Goal: Task Accomplishment & Management: Manage account settings

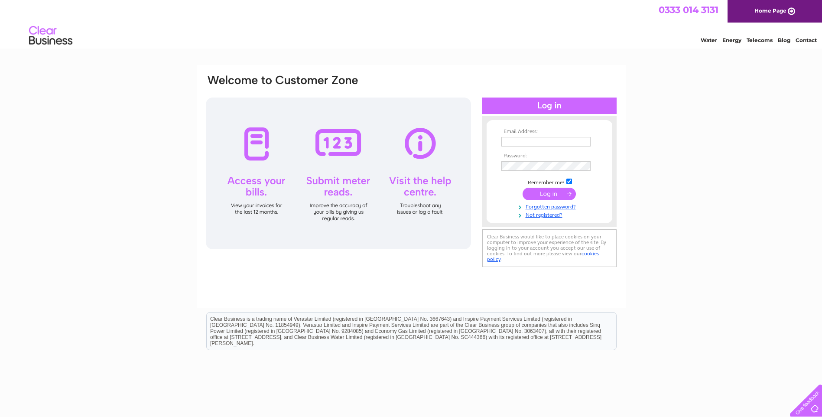
type input "gary@gtautomotive.co.uk"
click at [559, 189] on input "submit" at bounding box center [549, 194] width 53 height 12
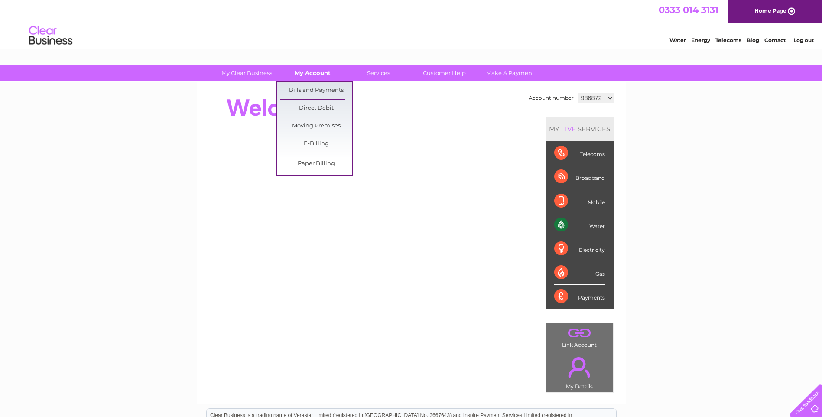
drag, startPoint x: 319, startPoint y: 70, endPoint x: 323, endPoint y: 72, distance: 4.8
click at [320, 71] on link "My Account" at bounding box center [313, 73] width 72 height 16
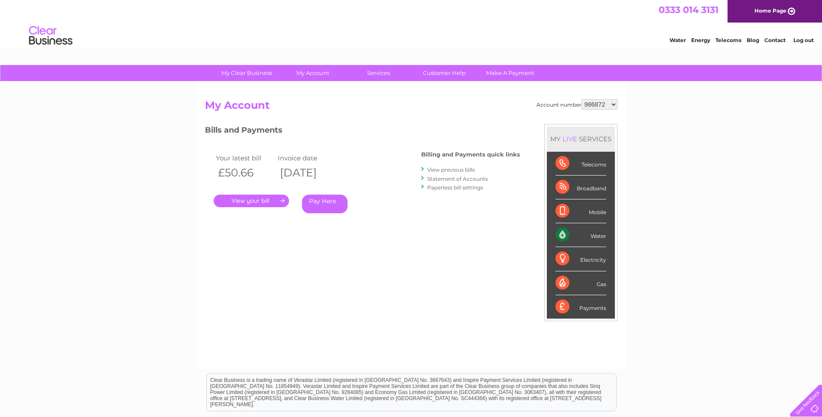
click at [277, 198] on link "." at bounding box center [251, 201] width 75 height 13
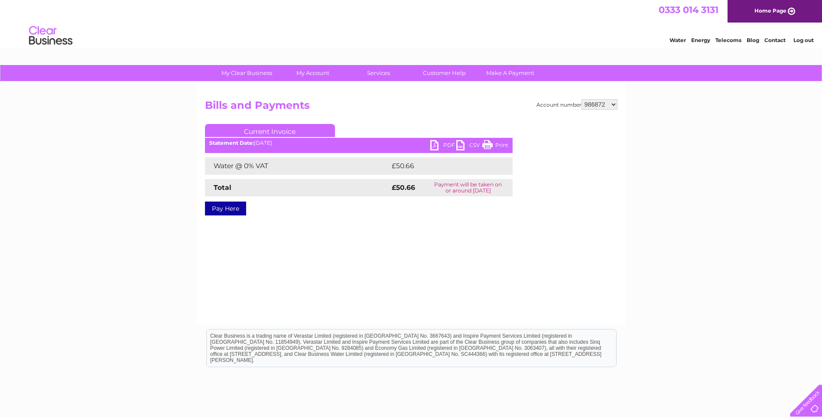
click at [437, 147] on link "PDF" at bounding box center [443, 146] width 26 height 13
click at [614, 101] on select "986872 986873 1152624" at bounding box center [600, 104] width 36 height 10
select select "1152624"
click at [582, 99] on select "986872 986873 1152624" at bounding box center [600, 104] width 36 height 10
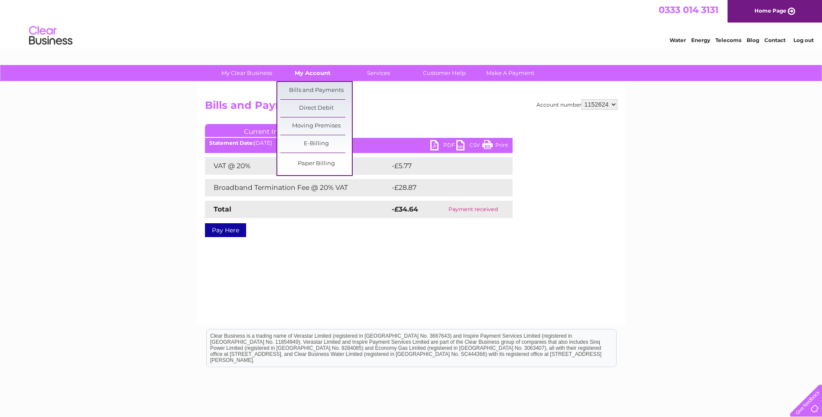
click at [312, 71] on link "My Account" at bounding box center [313, 73] width 72 height 16
click at [304, 89] on link "Bills and Payments" at bounding box center [316, 90] width 72 height 17
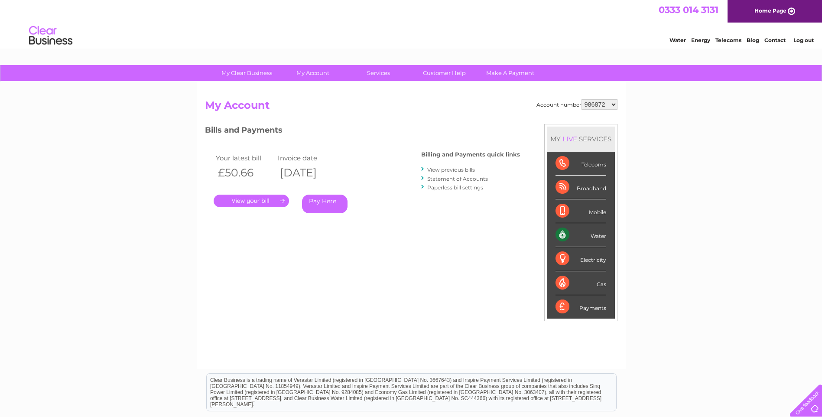
click at [614, 101] on select "986872 986873 1152624" at bounding box center [600, 104] width 36 height 10
select select "986873"
click at [582, 99] on select "986872 986873 1152624" at bounding box center [600, 104] width 36 height 10
click at [254, 180] on th "£22.85" at bounding box center [245, 173] width 62 height 18
click at [262, 198] on link "." at bounding box center [251, 201] width 75 height 13
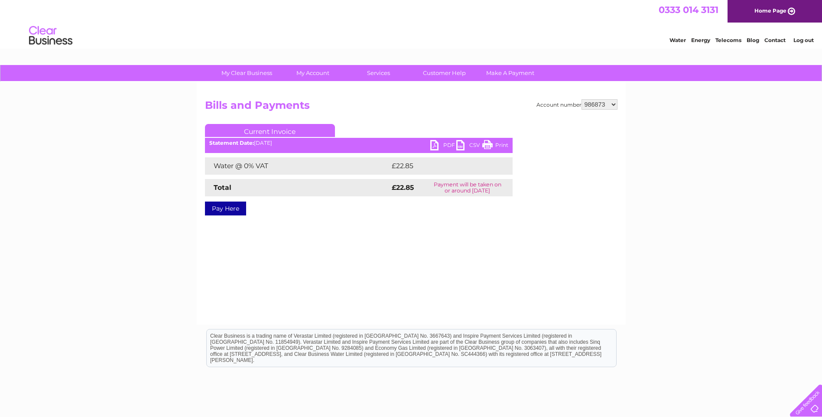
click at [434, 144] on link "PDF" at bounding box center [443, 146] width 26 height 13
